Goal: Task Accomplishment & Management: Manage account settings

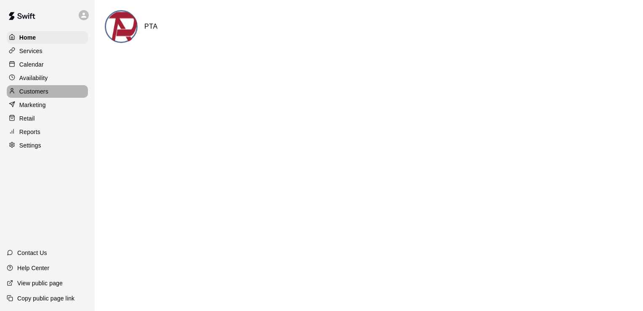
click at [42, 94] on p "Customers" at bounding box center [33, 91] width 29 height 8
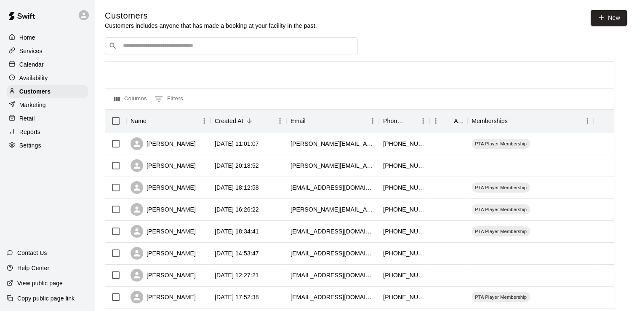
click at [182, 50] on input "Search customers by name or email" at bounding box center [236, 46] width 233 height 8
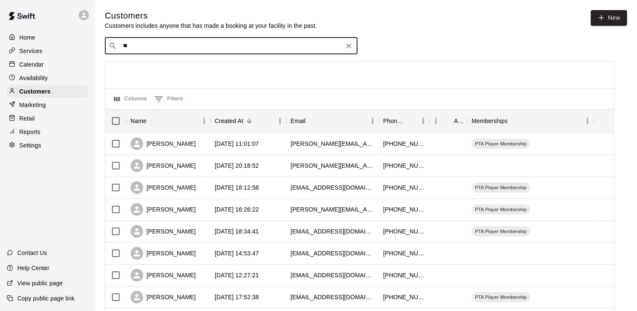
type input "***"
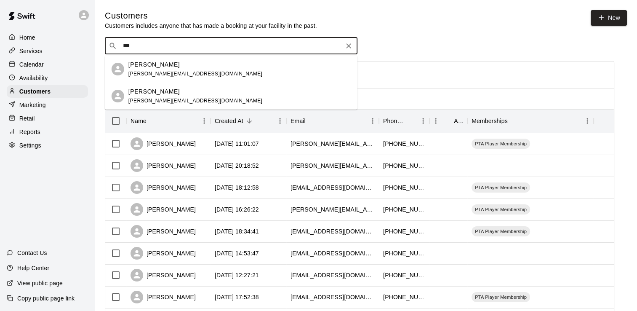
click at [164, 63] on p "[PERSON_NAME]" at bounding box center [153, 64] width 51 height 9
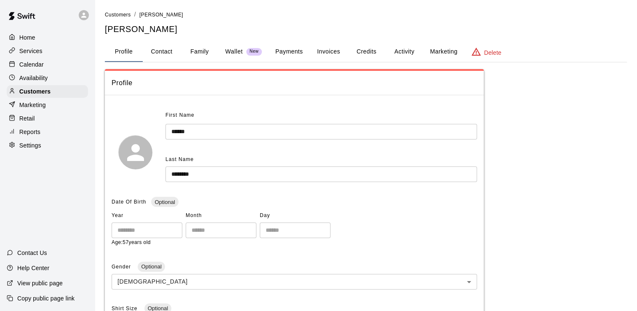
click at [369, 49] on button "Credits" at bounding box center [366, 52] width 38 height 20
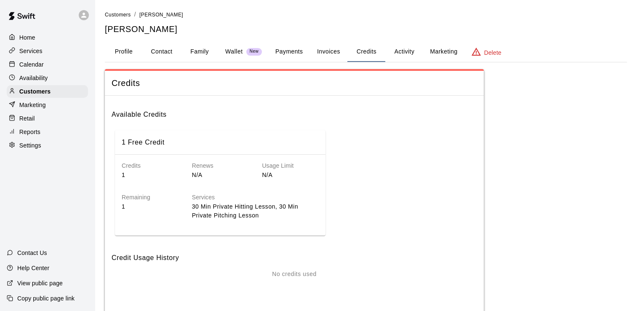
scroll to position [19, 0]
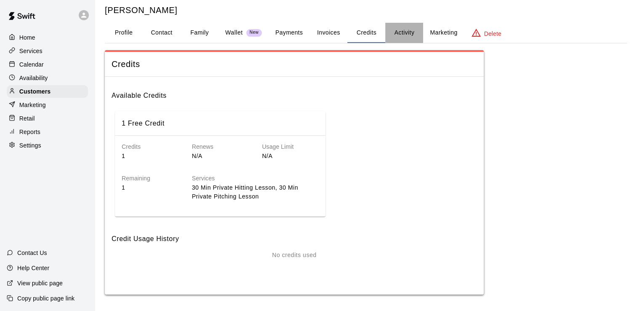
click at [397, 30] on button "Activity" at bounding box center [404, 33] width 38 height 20
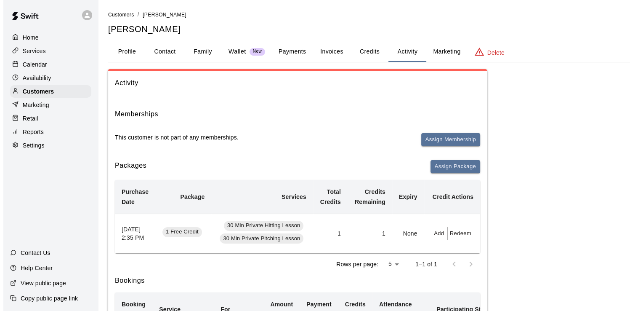
scroll to position [111, 0]
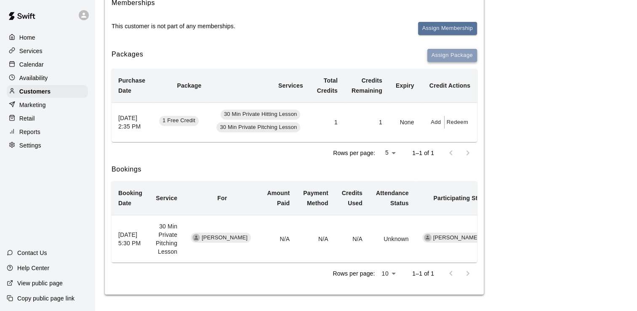
click at [454, 57] on button "Assign Package" at bounding box center [452, 55] width 50 height 13
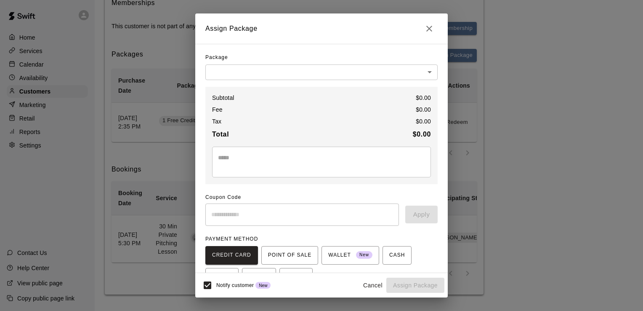
click at [324, 66] on body "Home Services Calendar Availability Customers Marketing Retail Reports Settings…" at bounding box center [321, 100] width 643 height 422
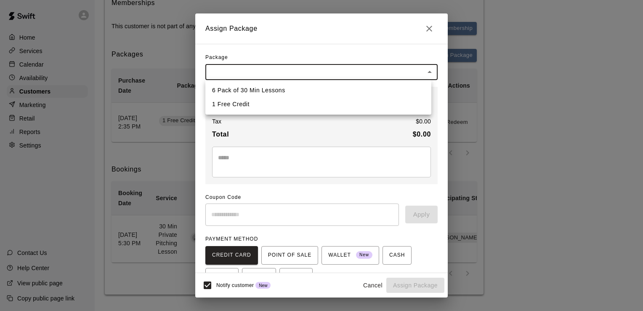
click at [261, 104] on li "1 Free Credit" at bounding box center [318, 104] width 226 height 14
type input "**********"
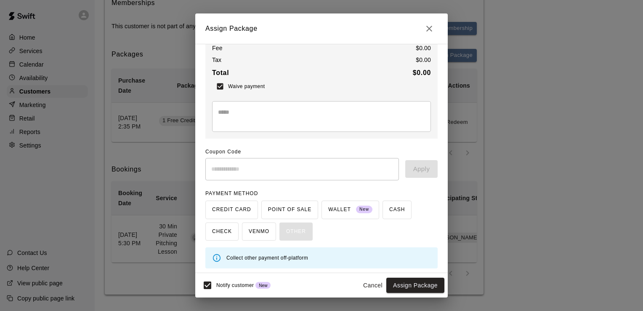
scroll to position [63, 0]
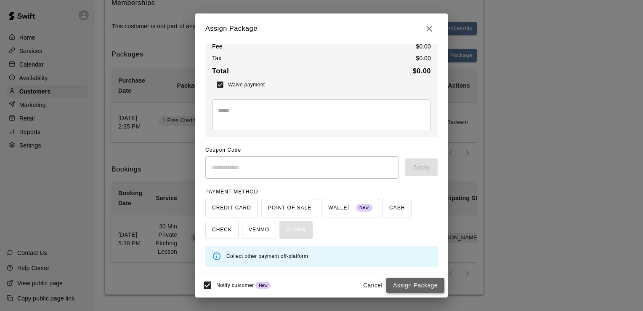
click at [416, 282] on button "Assign Package" at bounding box center [416, 285] width 58 height 16
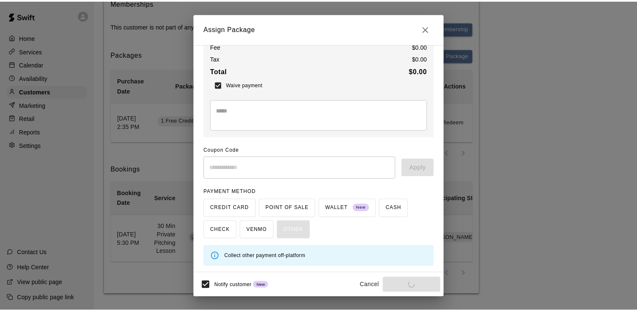
scroll to position [56, 0]
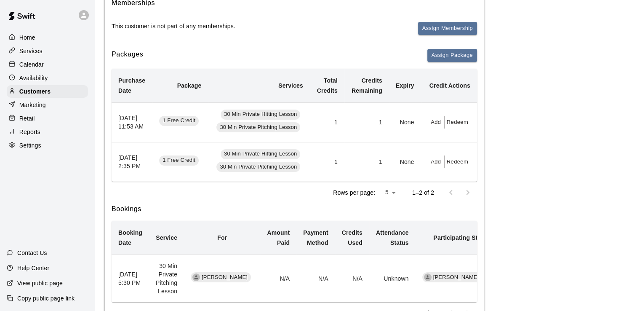
click at [437, 122] on button "Add" at bounding box center [436, 122] width 17 height 13
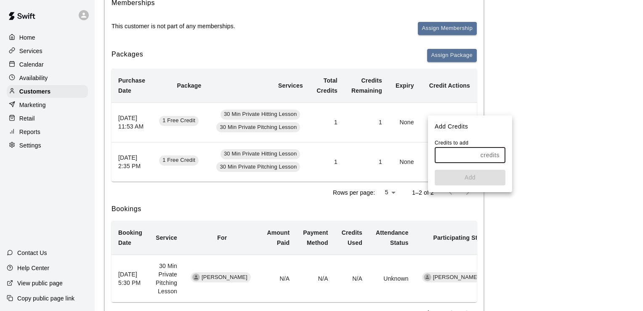
click at [462, 152] on input "text" at bounding box center [456, 155] width 43 height 16
type input "*"
click at [460, 174] on button "Add" at bounding box center [470, 178] width 71 height 16
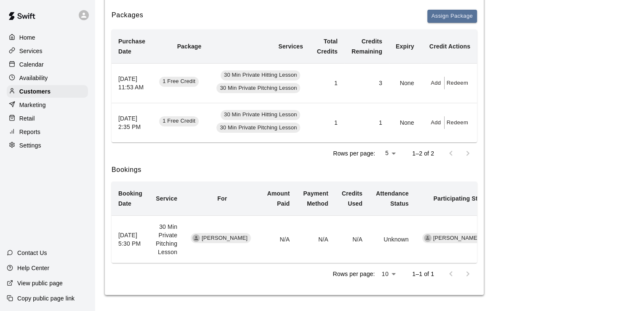
scroll to position [0, 0]
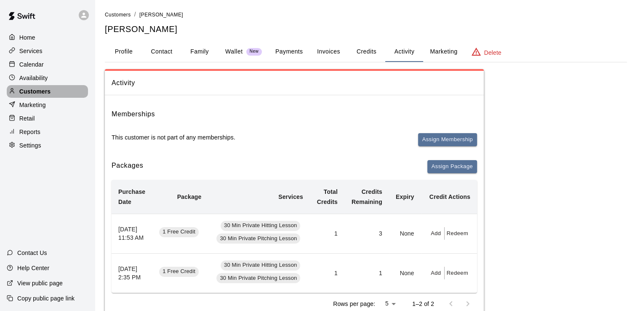
click at [32, 93] on p "Customers" at bounding box center [34, 91] width 31 height 8
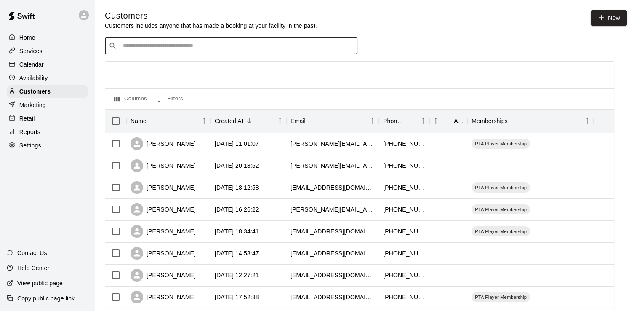
click at [168, 46] on input "Search customers by name or email" at bounding box center [236, 46] width 233 height 8
type input "*"
type input "*****"
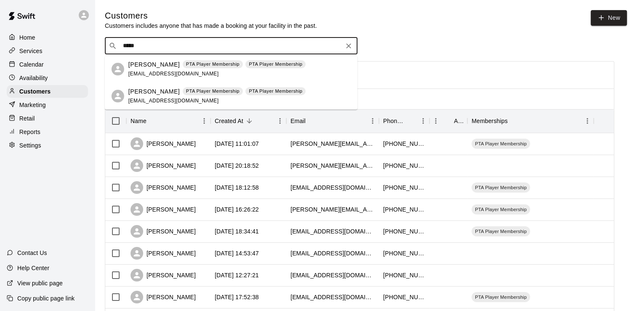
click at [144, 87] on p "[PERSON_NAME]" at bounding box center [153, 91] width 51 height 9
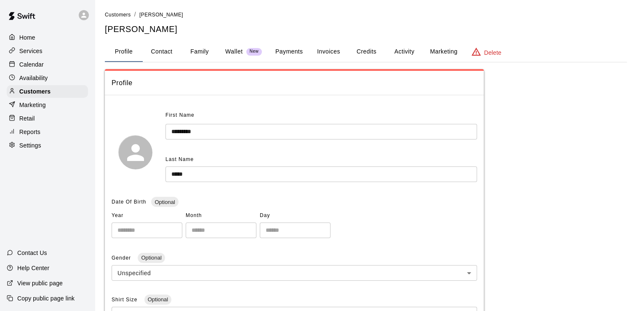
click at [371, 52] on button "Credits" at bounding box center [366, 52] width 38 height 20
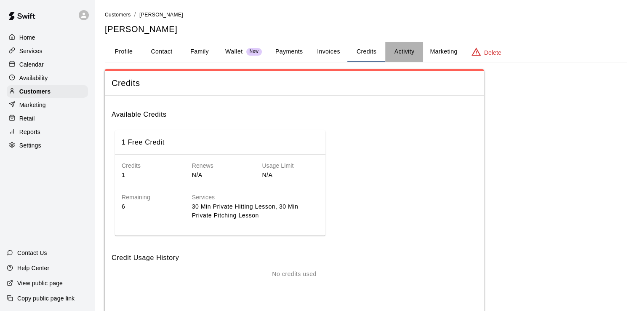
click at [413, 51] on button "Activity" at bounding box center [404, 52] width 38 height 20
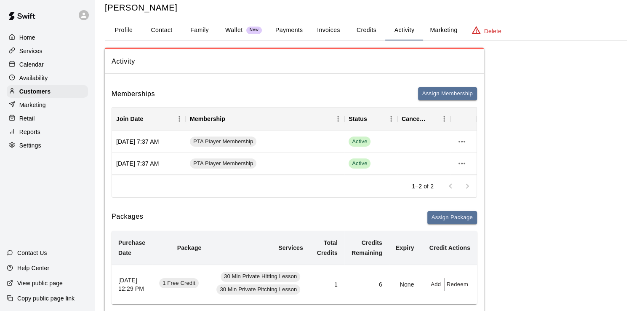
scroll to position [21, 0]
click at [369, 28] on button "Credits" at bounding box center [366, 31] width 38 height 20
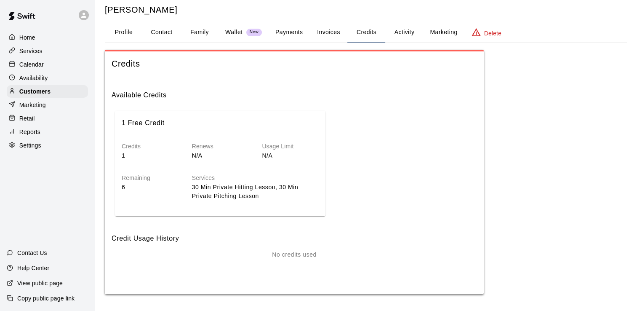
scroll to position [19, 0]
click at [30, 38] on p "Home" at bounding box center [27, 37] width 16 height 8
